Goal: Information Seeking & Learning: Learn about a topic

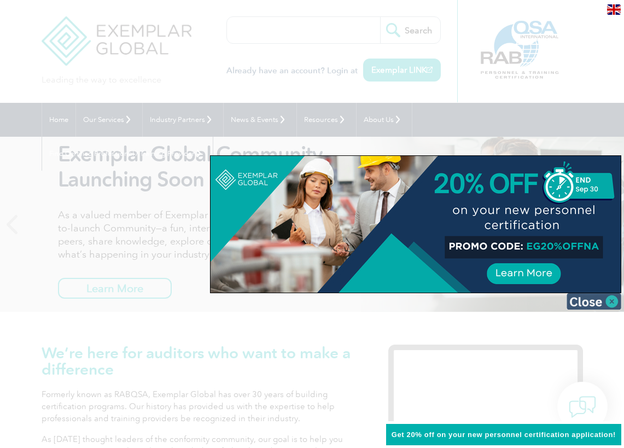
click at [612, 304] on img at bounding box center [594, 301] width 55 height 16
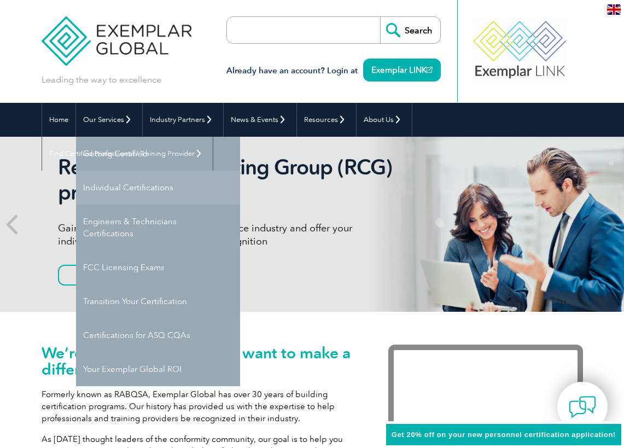
click at [138, 184] on link "Individual Certifications" at bounding box center [158, 188] width 164 height 34
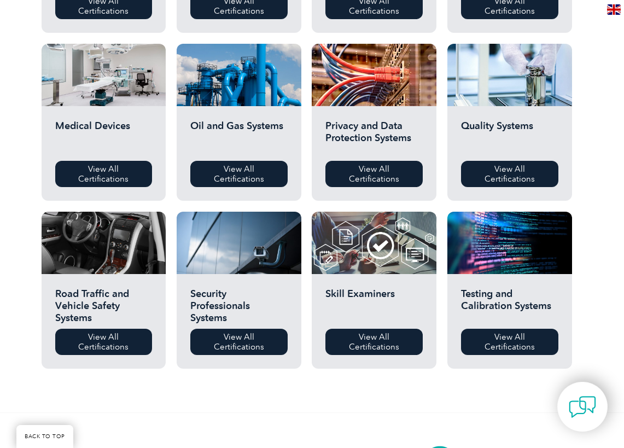
scroll to position [699, 0]
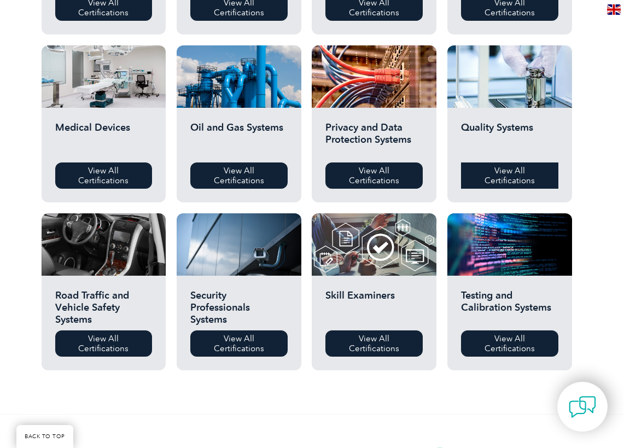
click at [488, 176] on link "View All Certifications" at bounding box center [509, 176] width 97 height 26
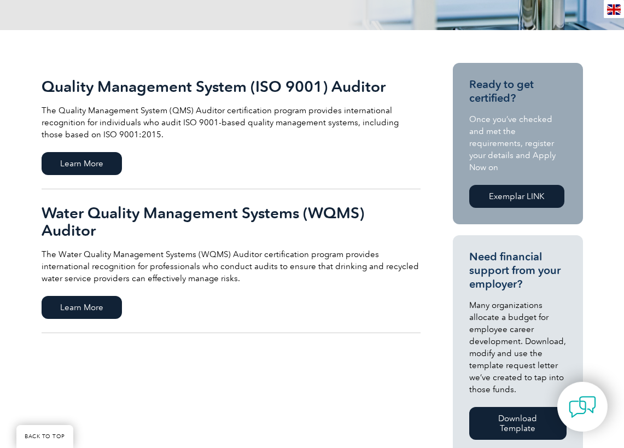
scroll to position [215, 0]
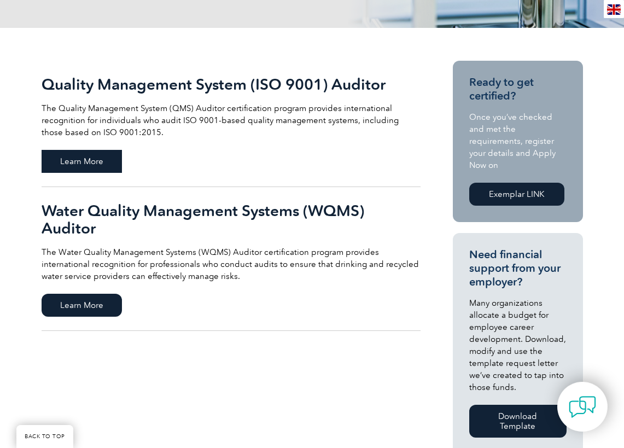
click at [79, 155] on span "Learn More" at bounding box center [82, 161] width 80 height 23
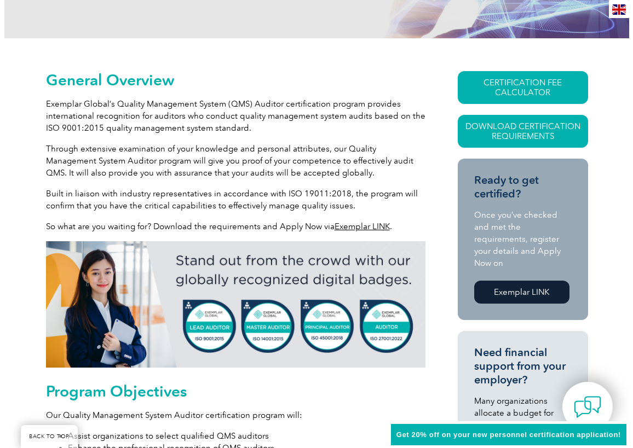
scroll to position [230, 0]
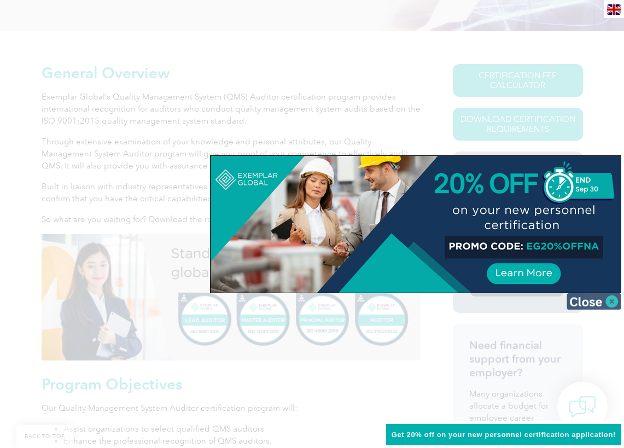
click at [599, 299] on img at bounding box center [594, 301] width 55 height 16
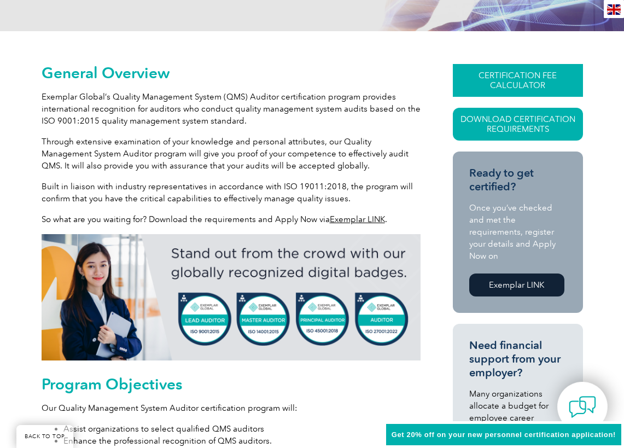
click at [499, 77] on link "CERTIFICATION FEE CALCULATOR" at bounding box center [518, 80] width 130 height 33
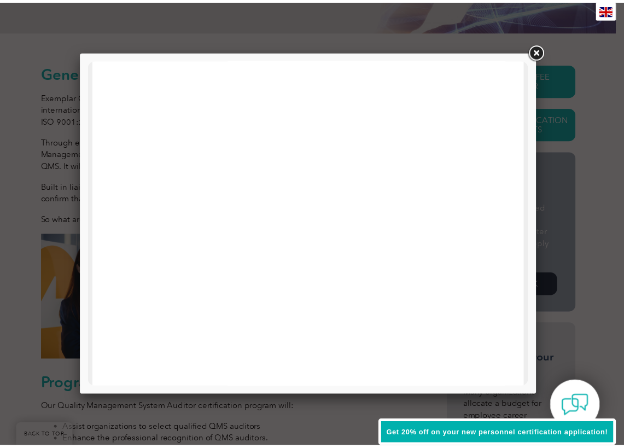
scroll to position [255, 0]
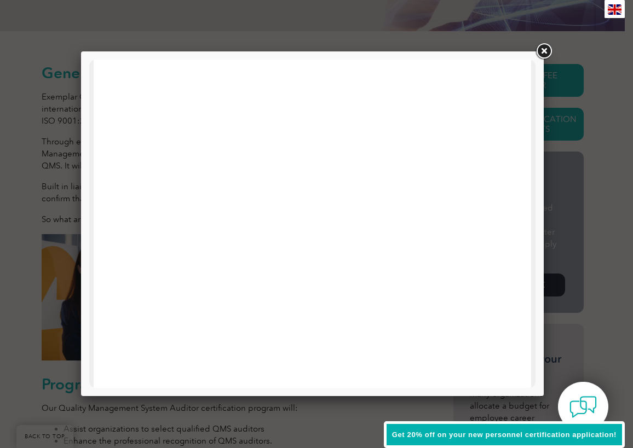
click at [550, 50] on link at bounding box center [544, 52] width 20 height 20
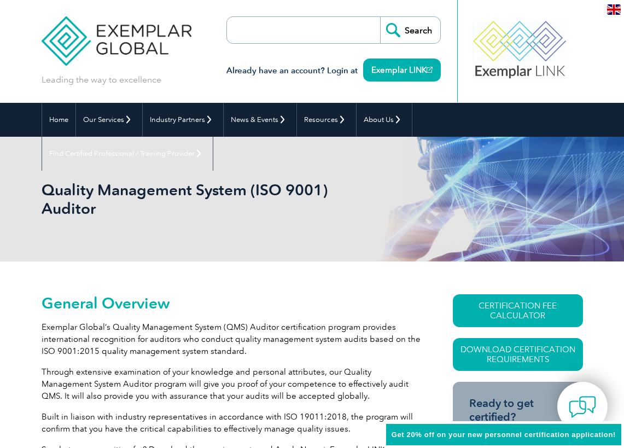
scroll to position [0, 0]
click at [369, 72] on link "Exemplar LINK" at bounding box center [402, 70] width 78 height 23
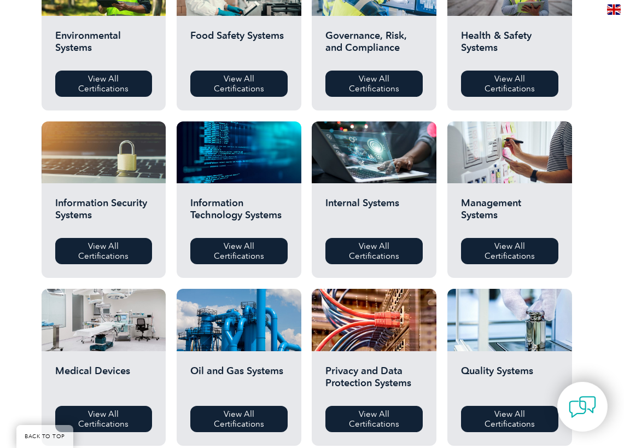
scroll to position [455, 0]
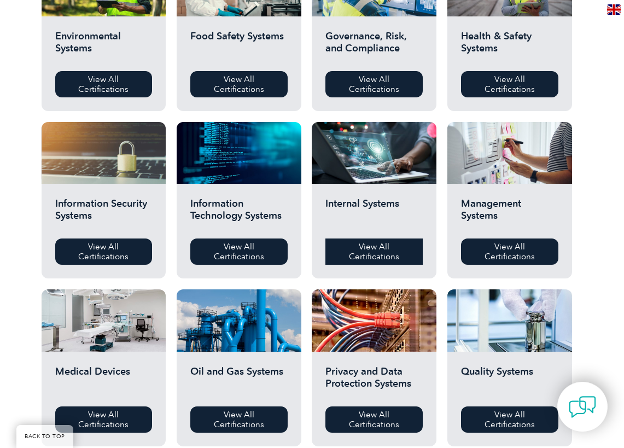
click at [394, 254] on link "View All Certifications" at bounding box center [374, 252] width 97 height 26
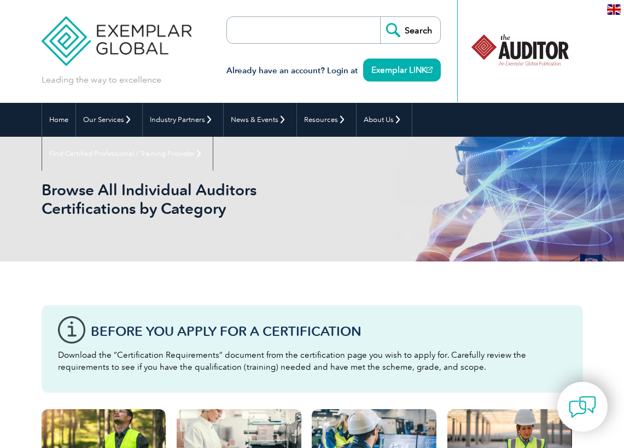
scroll to position [0, 0]
click at [317, 37] on input "search" at bounding box center [290, 30] width 115 height 26
type input "AS90001"
click at [410, 30] on input "Search" at bounding box center [410, 30] width 60 height 26
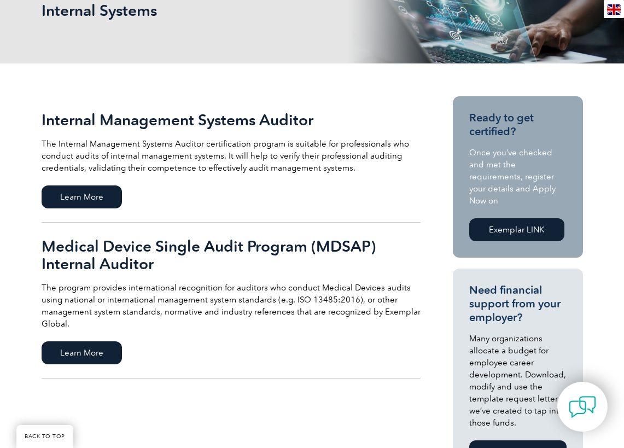
scroll to position [182, 0]
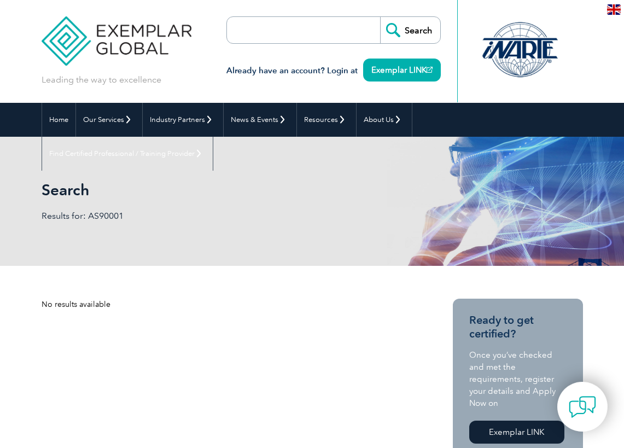
click at [274, 39] on input "search" at bounding box center [290, 30] width 115 height 26
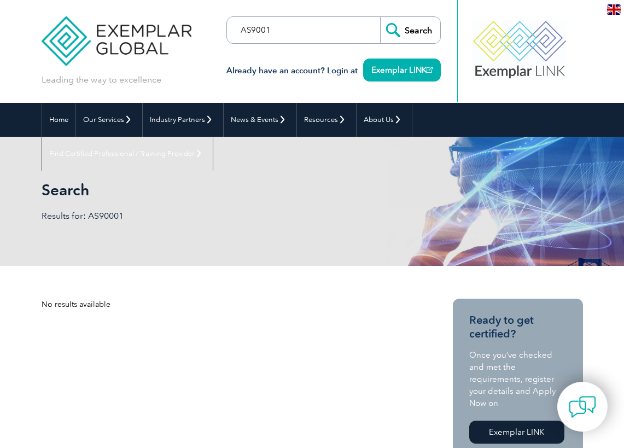
type input "AS9001"
click at [410, 30] on input "Search" at bounding box center [410, 30] width 60 height 26
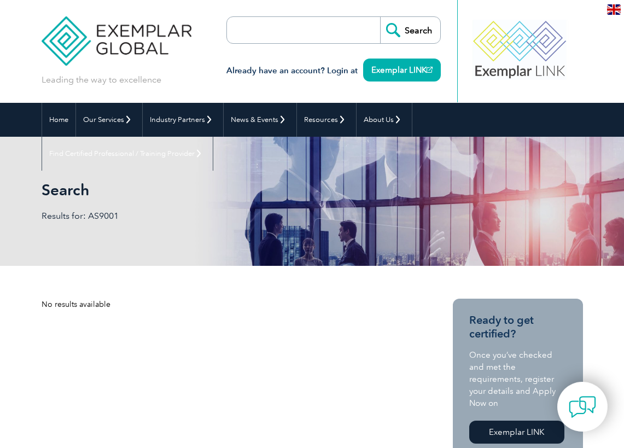
click at [263, 27] on input "search" at bounding box center [290, 30] width 115 height 26
type input "AS9100"
click at [410, 30] on input "Search" at bounding box center [410, 30] width 60 height 26
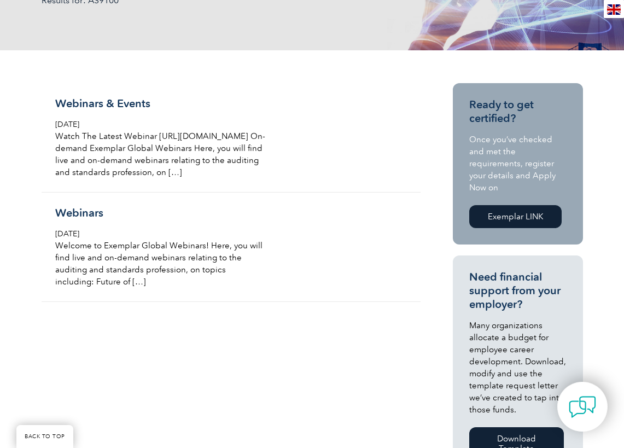
scroll to position [210, 0]
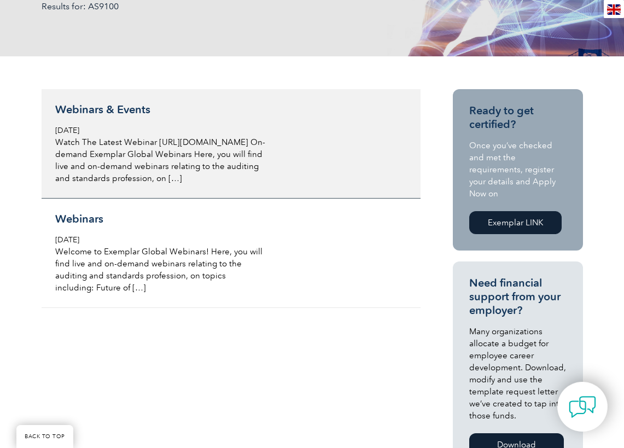
click at [132, 152] on p "Watch The Latest Webinar https://www.youtube.com/watch?v=9687dh7u68g On-demand …" at bounding box center [160, 160] width 211 height 48
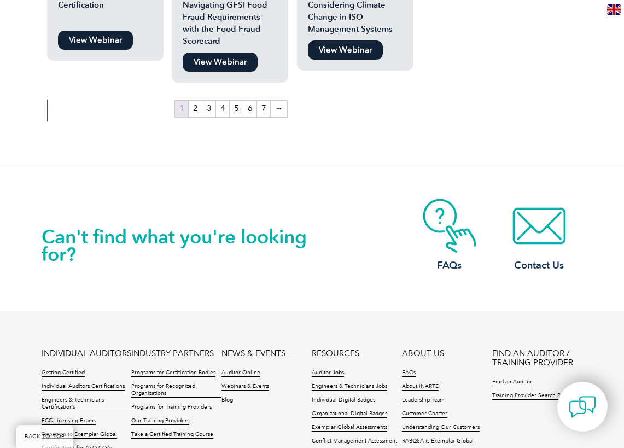
scroll to position [1980, 0]
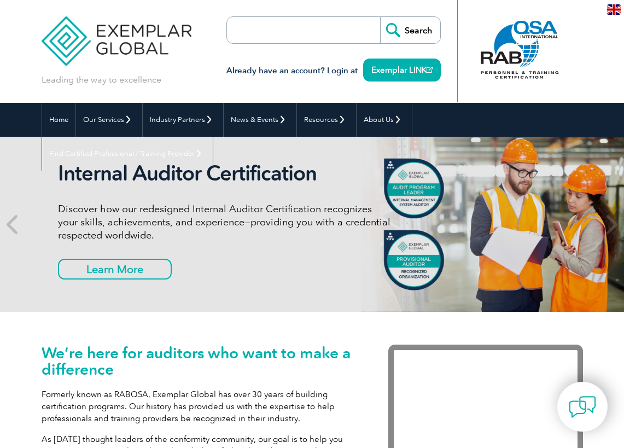
click at [267, 39] on input "search" at bounding box center [290, 30] width 115 height 26
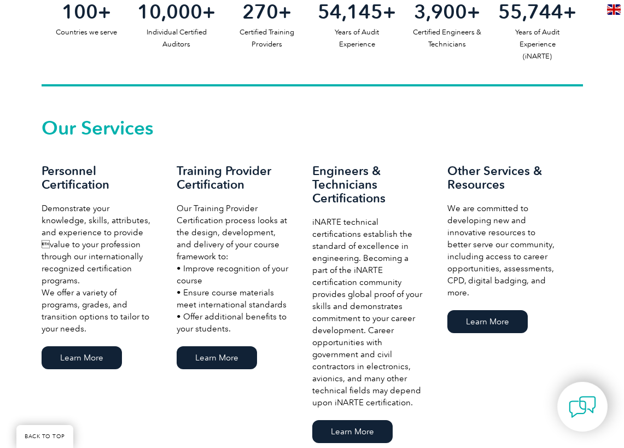
scroll to position [575, 0]
